Goal: Task Accomplishment & Management: Complete application form

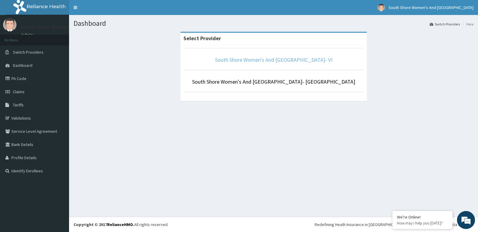
click at [251, 61] on link "South Shore Women's And [GEOGRAPHIC_DATA]- VI" at bounding box center [273, 59] width 117 height 7
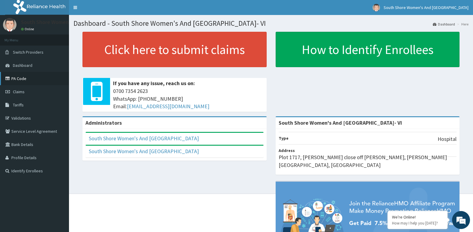
click at [28, 77] on link "PA Code" at bounding box center [34, 78] width 69 height 13
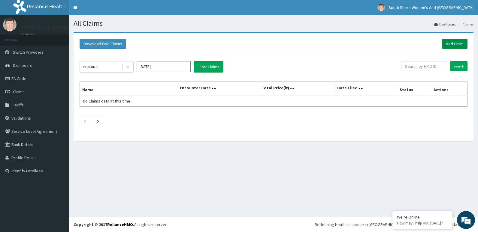
click at [445, 46] on link "Add Claim" at bounding box center [455, 44] width 26 height 10
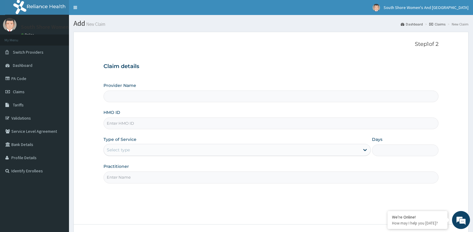
click at [126, 123] on input "HMO ID" at bounding box center [272, 124] width 336 height 12
paste input "CWV/10017/A"
type input "CWV/10017/A"
click at [120, 143] on div "Type of Service Select type" at bounding box center [237, 147] width 267 height 20
click at [121, 147] on div "Select type" at bounding box center [118, 150] width 23 height 6
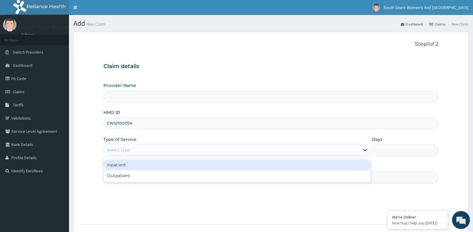
type input "South Shore Women's And [GEOGRAPHIC_DATA]- VI"
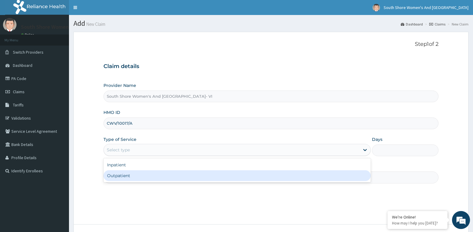
click at [119, 178] on div "Outpatient" at bounding box center [237, 175] width 267 height 11
type input "1"
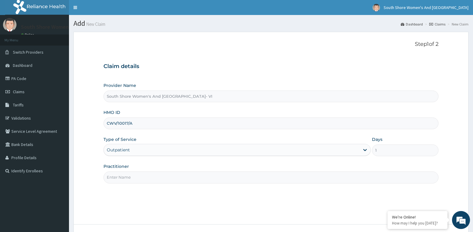
click at [123, 176] on input "Practitioner" at bounding box center [272, 178] width 336 height 12
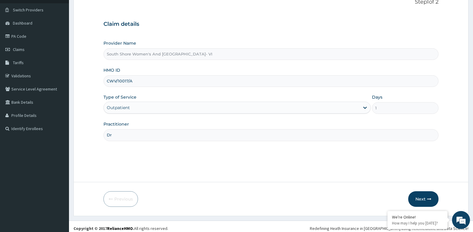
scroll to position [46, 0]
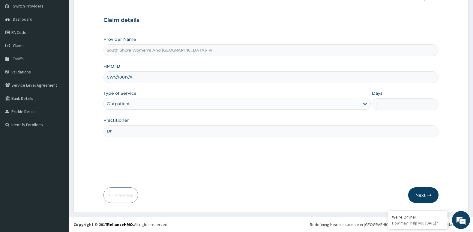
type input "Dr"
click at [429, 198] on button "Next" at bounding box center [424, 196] width 30 height 16
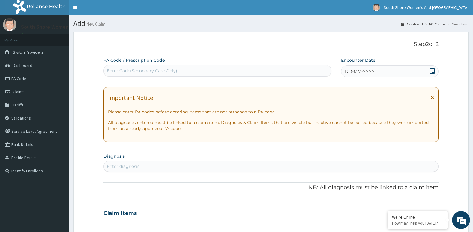
scroll to position [0, 0]
click at [138, 68] on div "Enter Code(Secondary Care Only)" at bounding box center [142, 71] width 71 height 6
paste input "PA/FD2B2D"
type input "PA/FD2B2D"
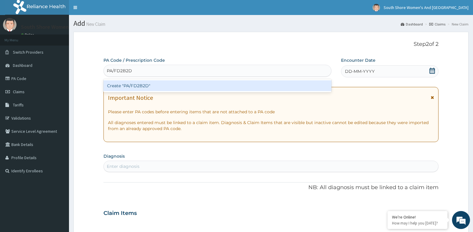
click at [143, 84] on div "Create "PA/FD2B2D"" at bounding box center [218, 85] width 228 height 11
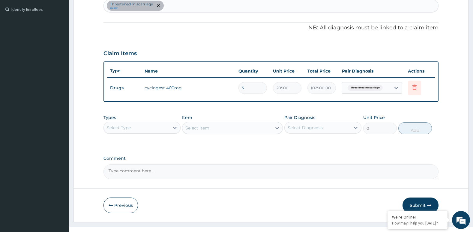
scroll to position [164, 0]
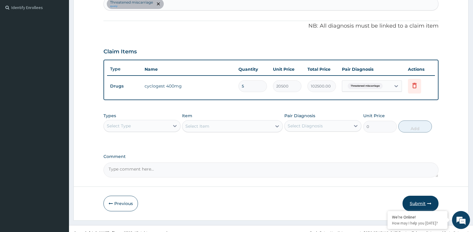
click at [415, 205] on button "Submit" at bounding box center [421, 204] width 36 height 16
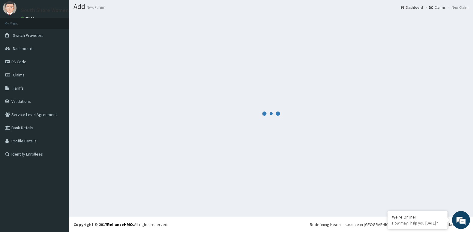
scroll to position [17, 0]
